Goal: Transaction & Acquisition: Book appointment/travel/reservation

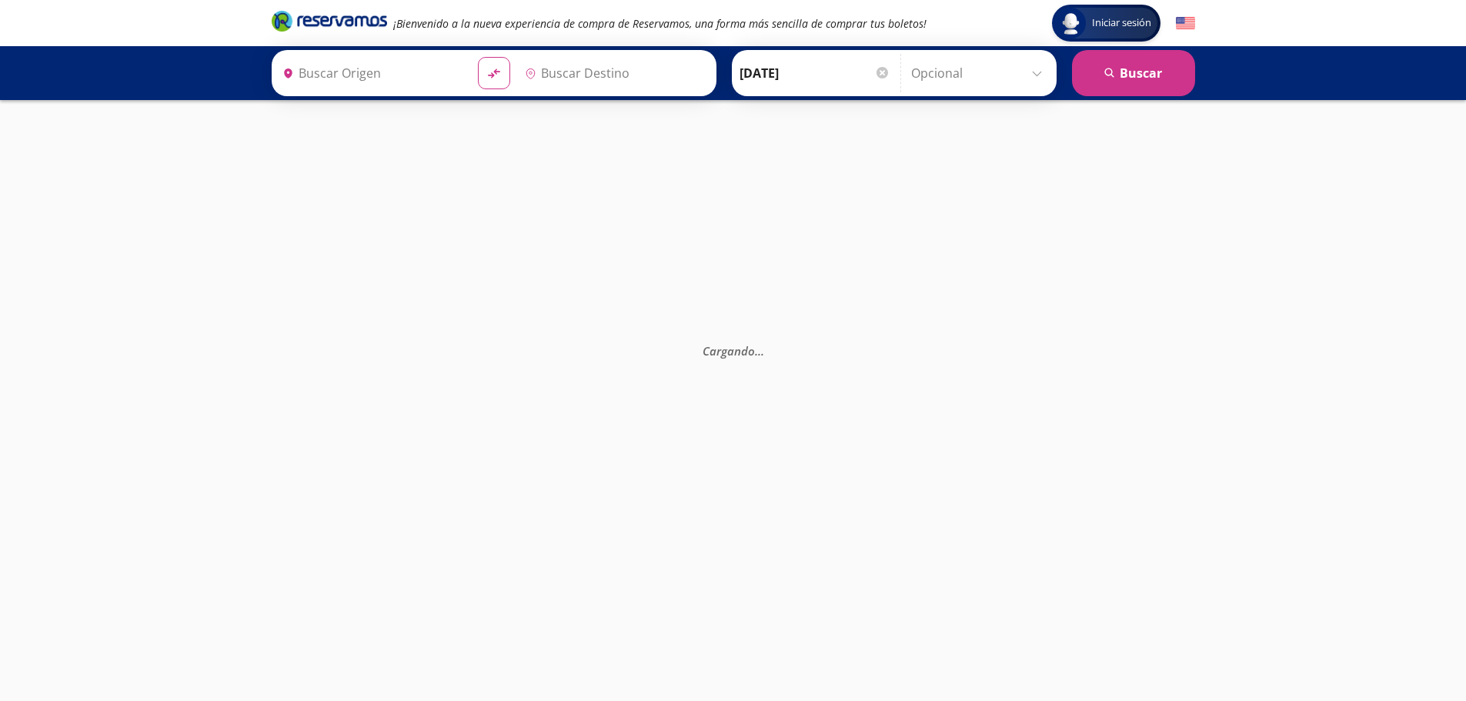
type input "[GEOGRAPHIC_DATA], [GEOGRAPHIC_DATA]"
type input "Toluca, [GEOGRAPHIC_DATA]"
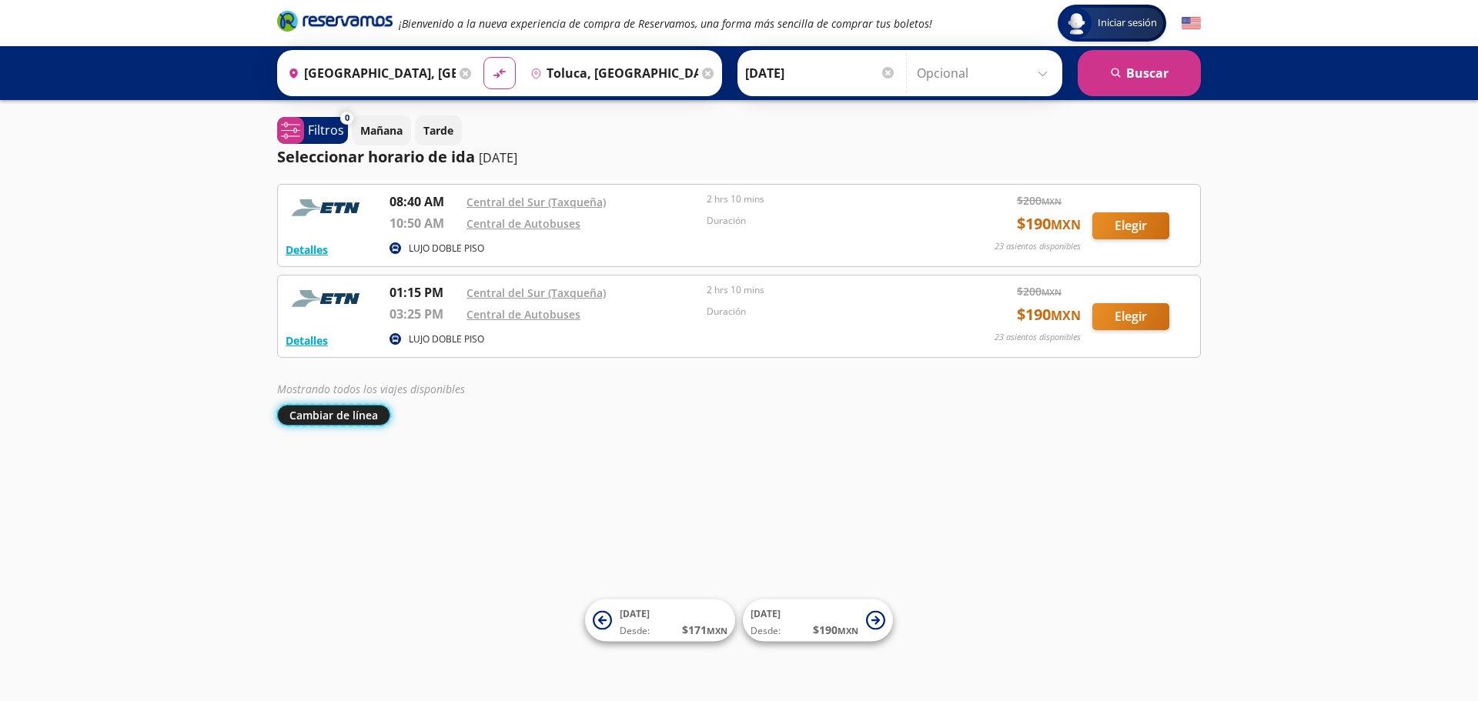
click at [342, 413] on button "Cambiar de línea" at bounding box center [333, 415] width 113 height 21
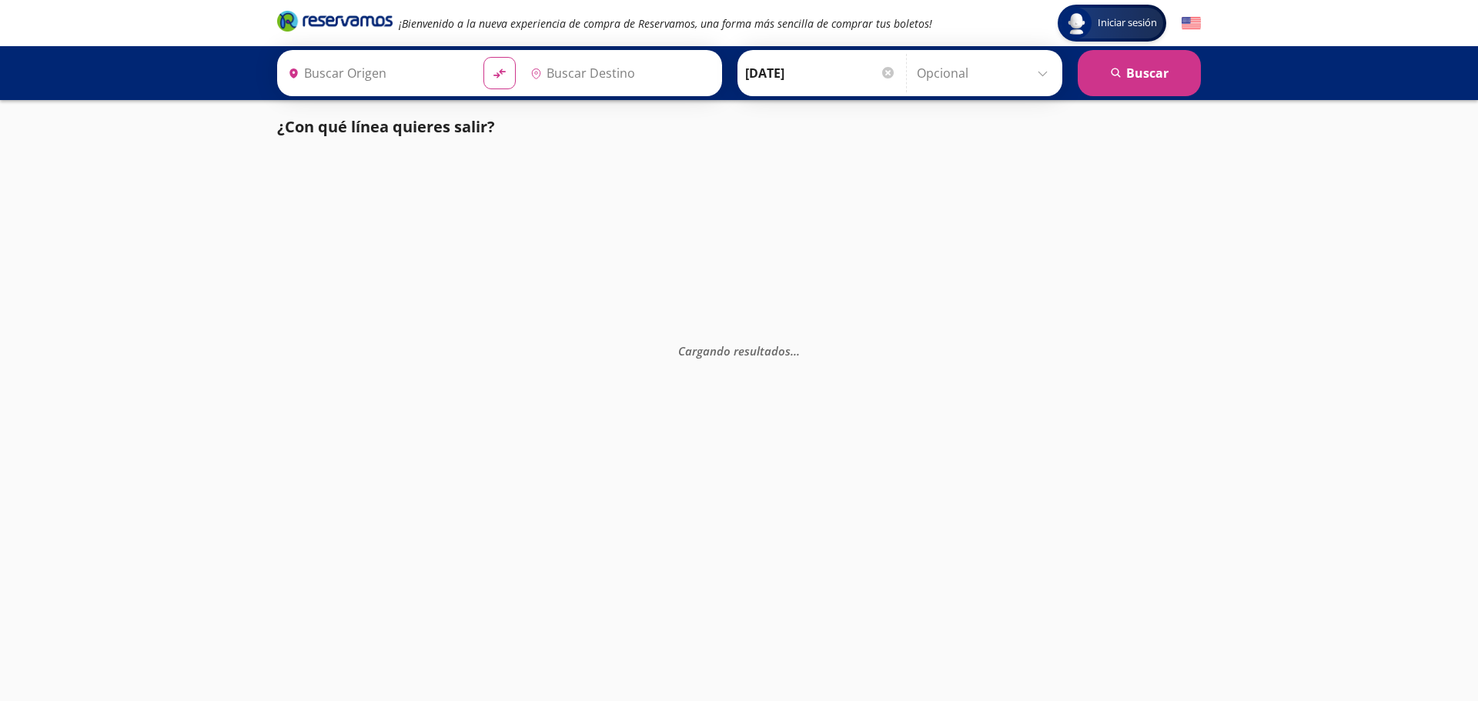
type input "[GEOGRAPHIC_DATA], [GEOGRAPHIC_DATA]"
type input "Toluca, [GEOGRAPHIC_DATA]"
